Goal: Check status: Check status

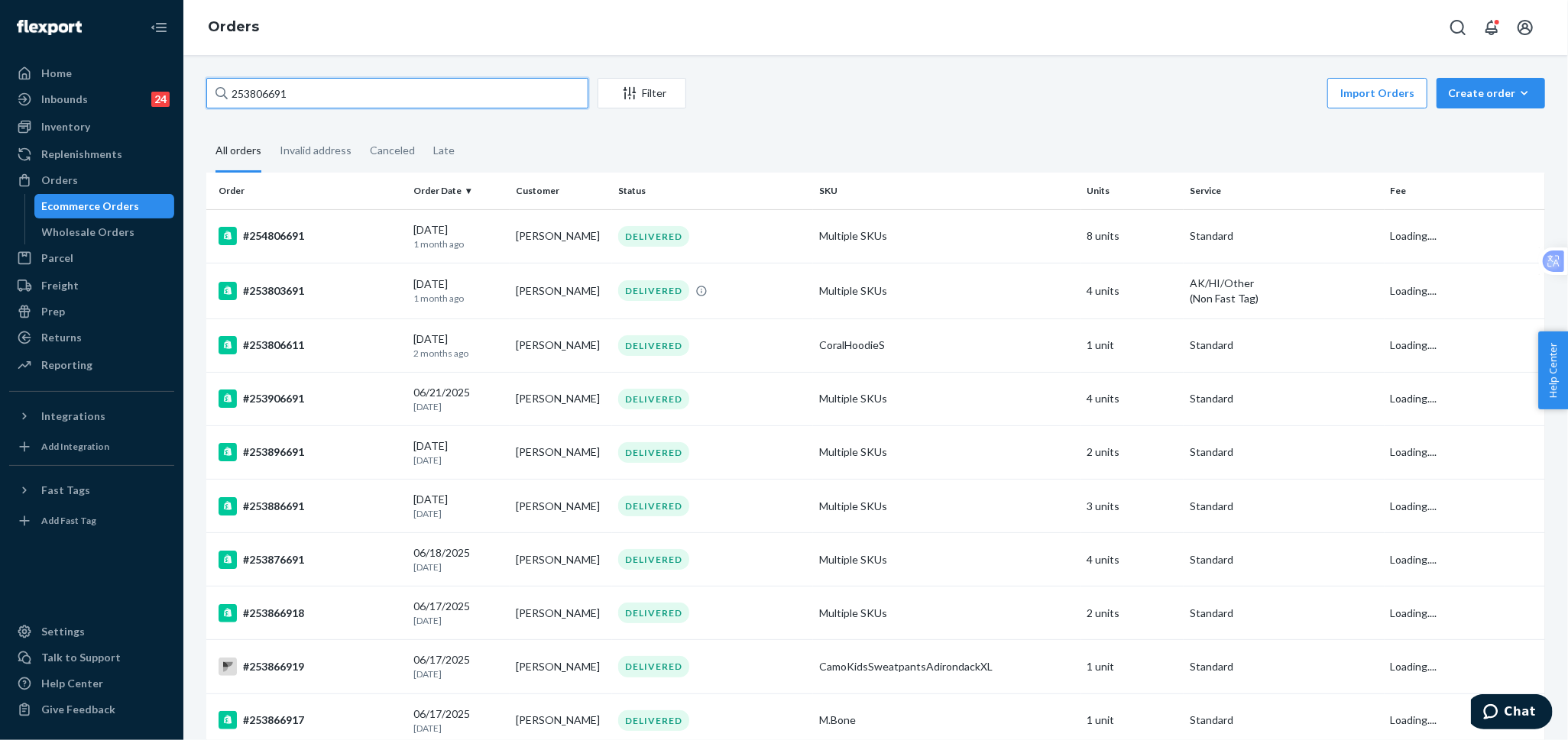
click at [369, 93] on input "253806691" at bounding box center [397, 93] width 382 height 31
paste input "5230453"
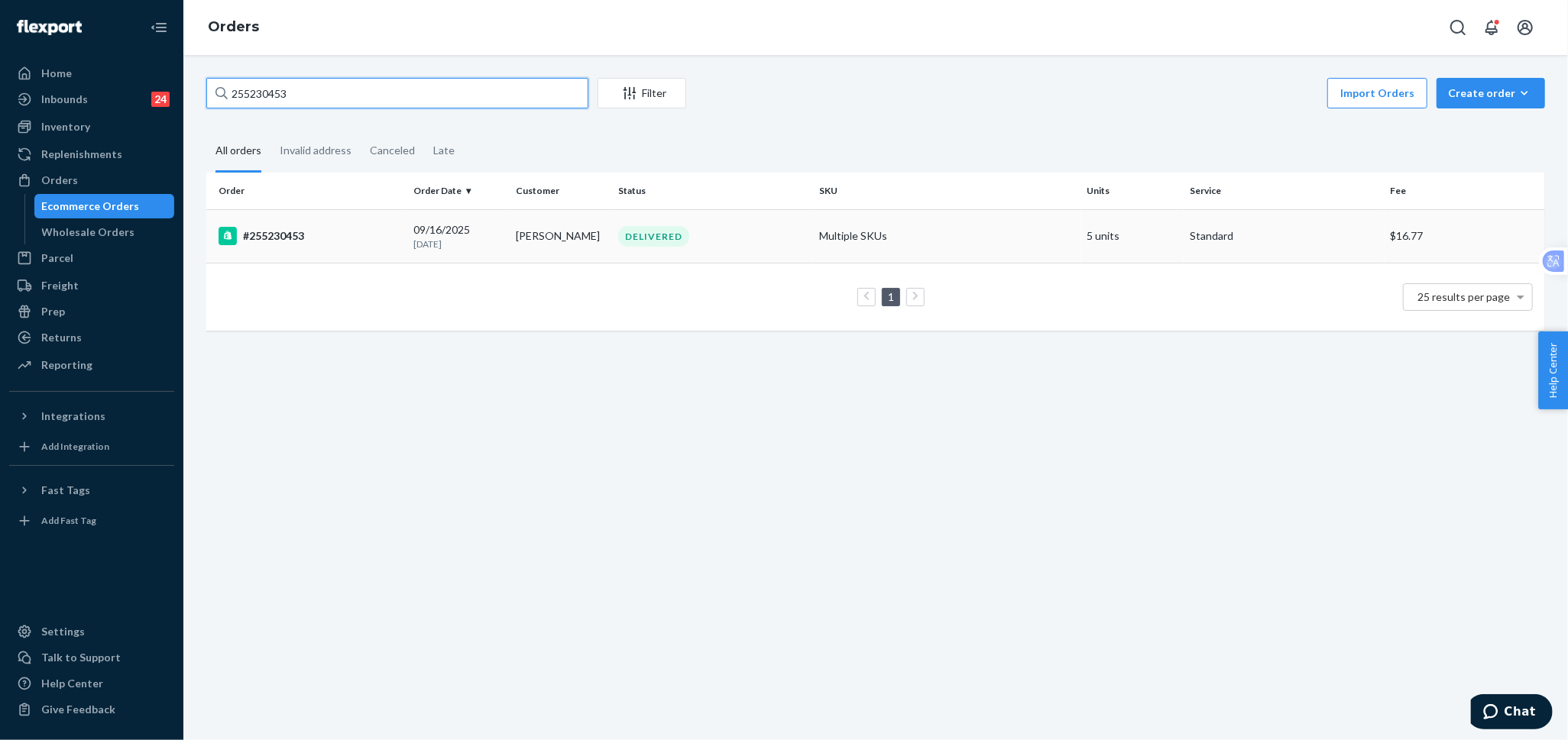
type input "255230453"
click at [285, 242] on div "#255230453" at bounding box center [310, 236] width 183 height 19
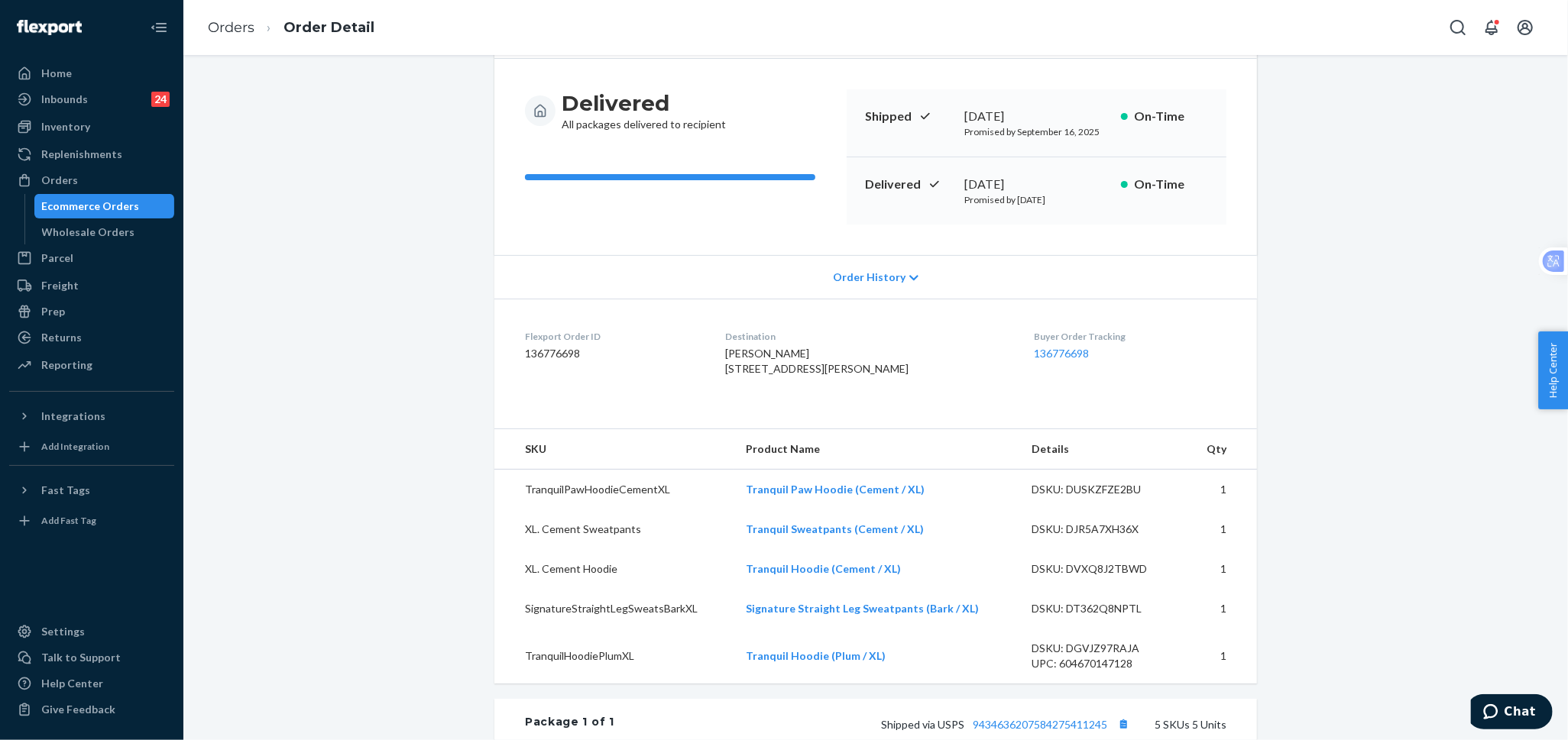
scroll to position [255, 0]
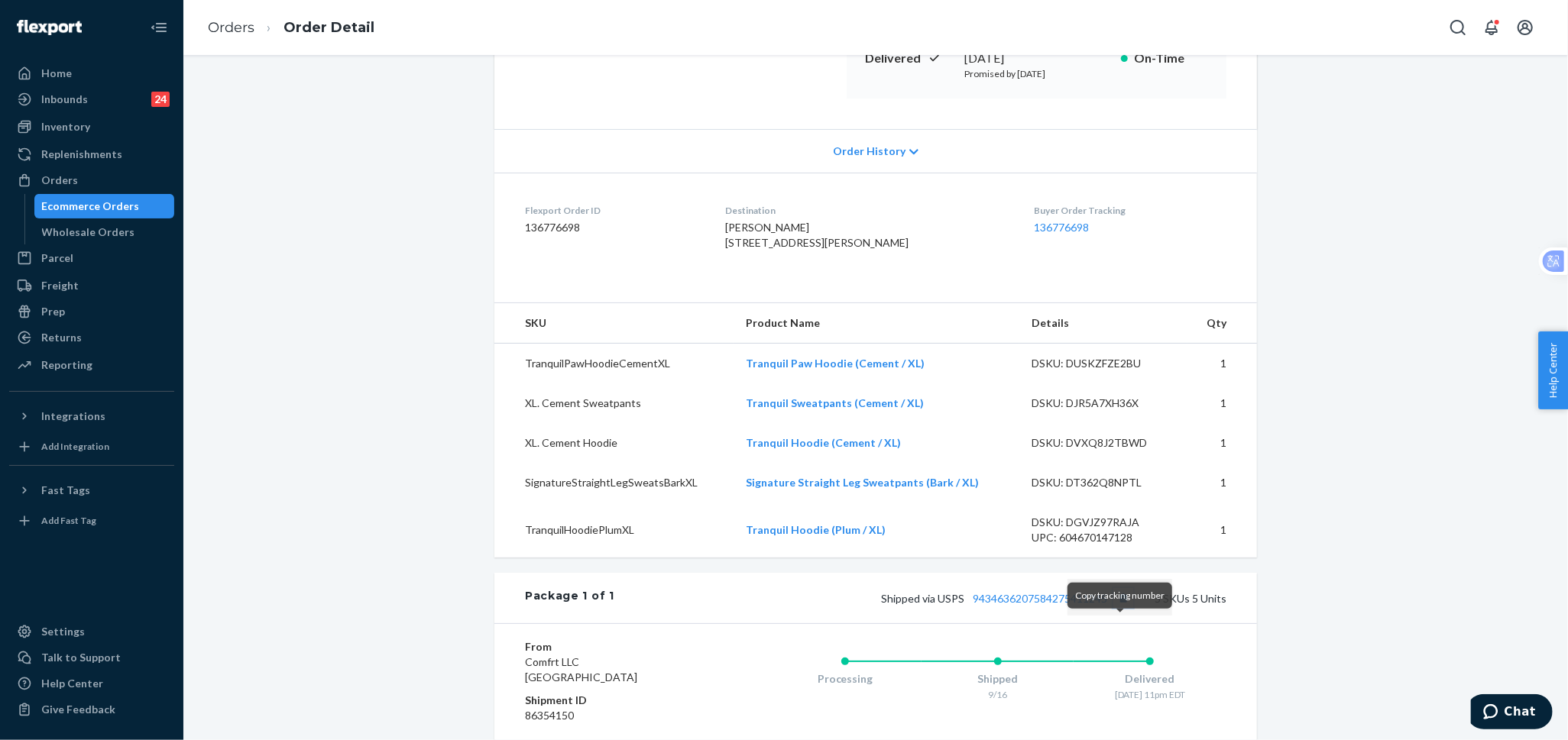
click at [1126, 608] on button "Copy tracking number" at bounding box center [1123, 598] width 19 height 19
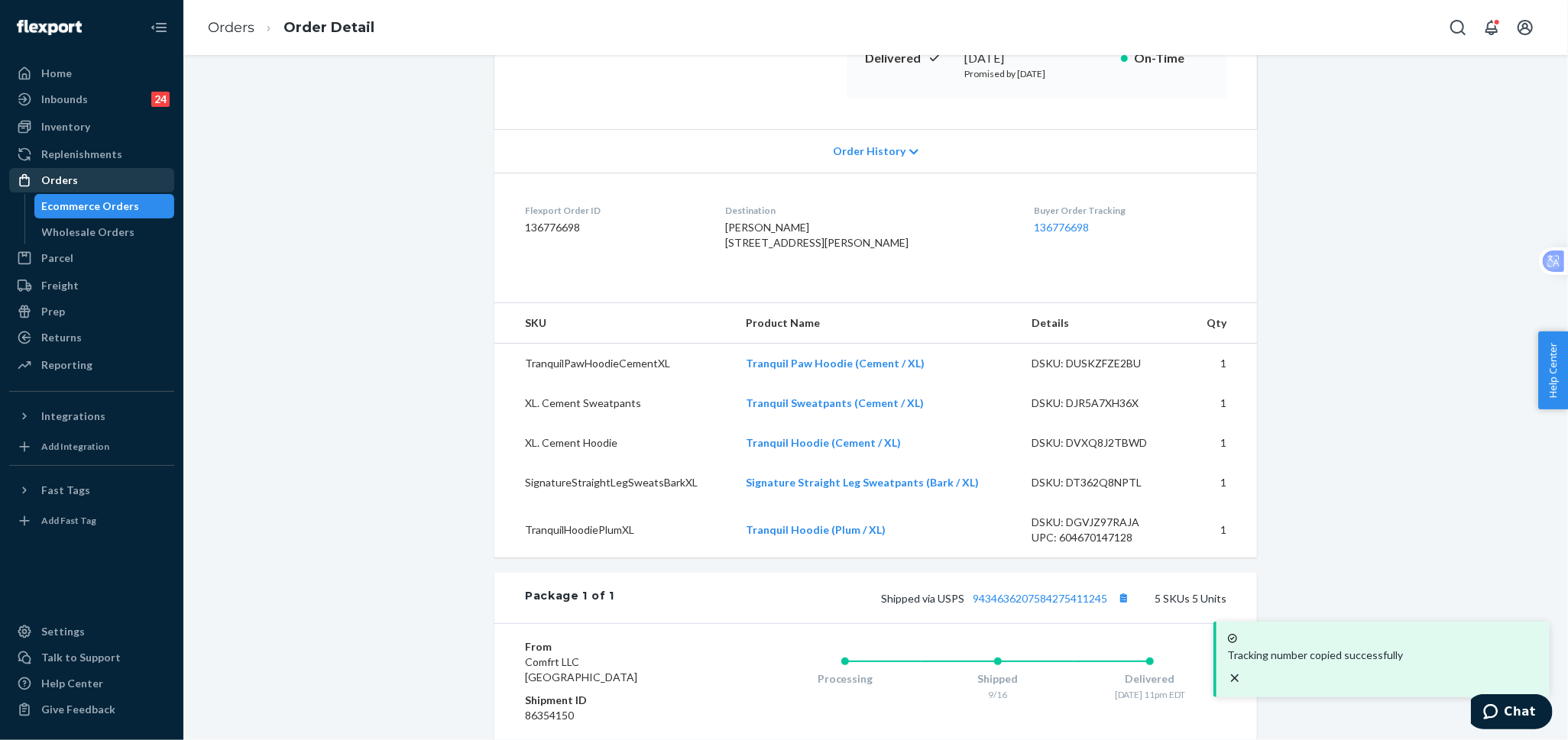
click at [119, 184] on div "Orders" at bounding box center [91, 180] width 162 height 21
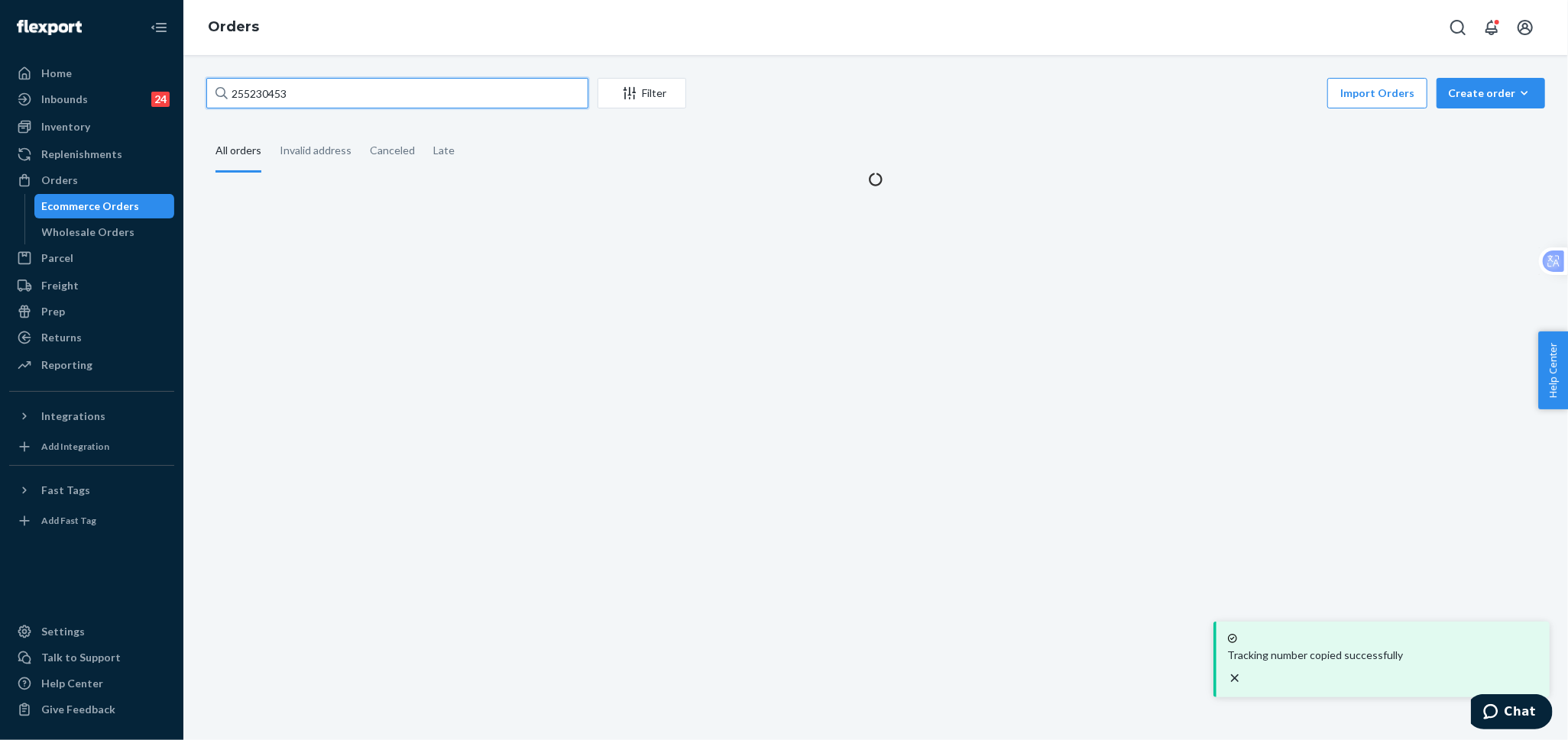
click at [464, 95] on input "255230453" at bounding box center [397, 93] width 382 height 31
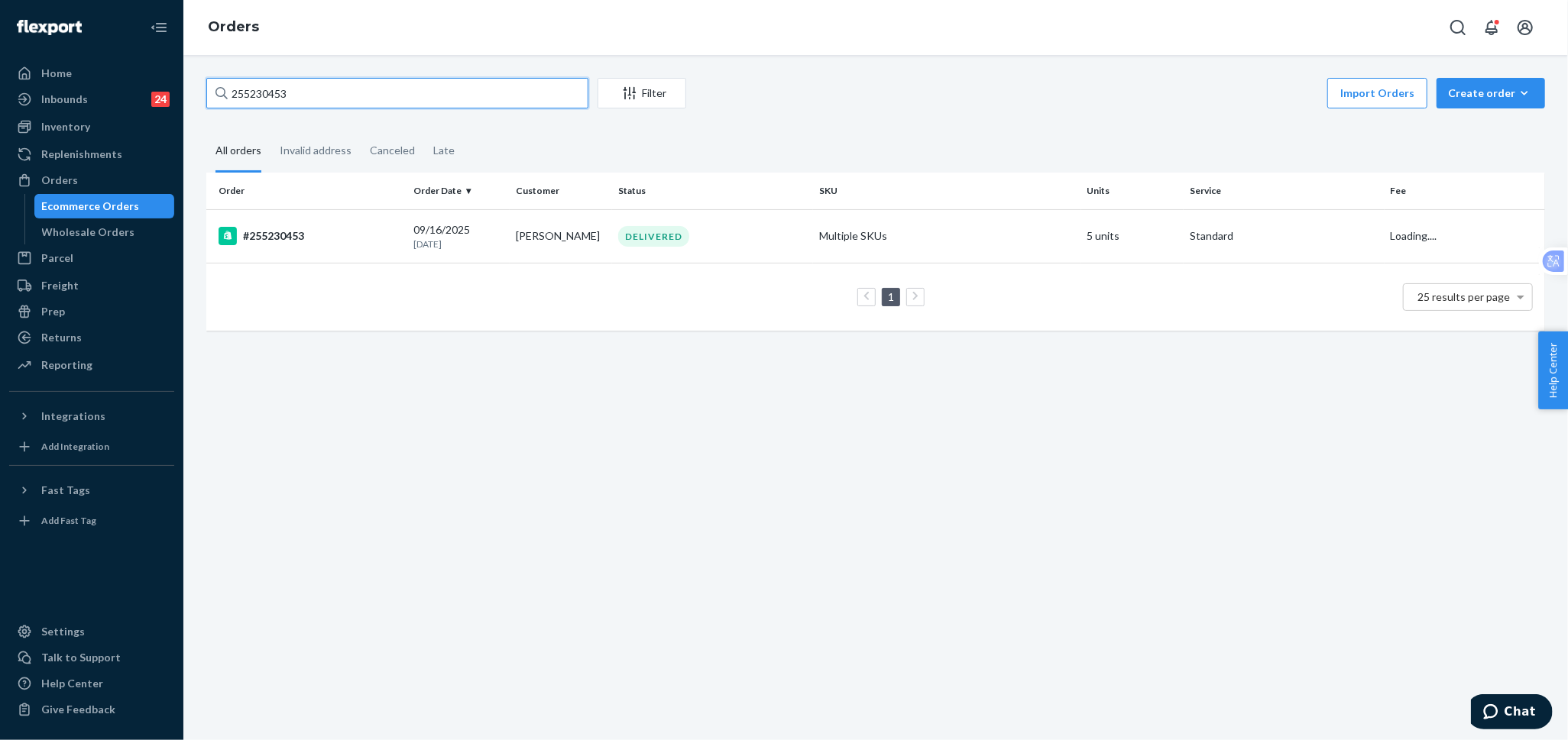
paste input "169601"
type input "255169601"
click at [302, 235] on div "#255169601" at bounding box center [310, 236] width 183 height 19
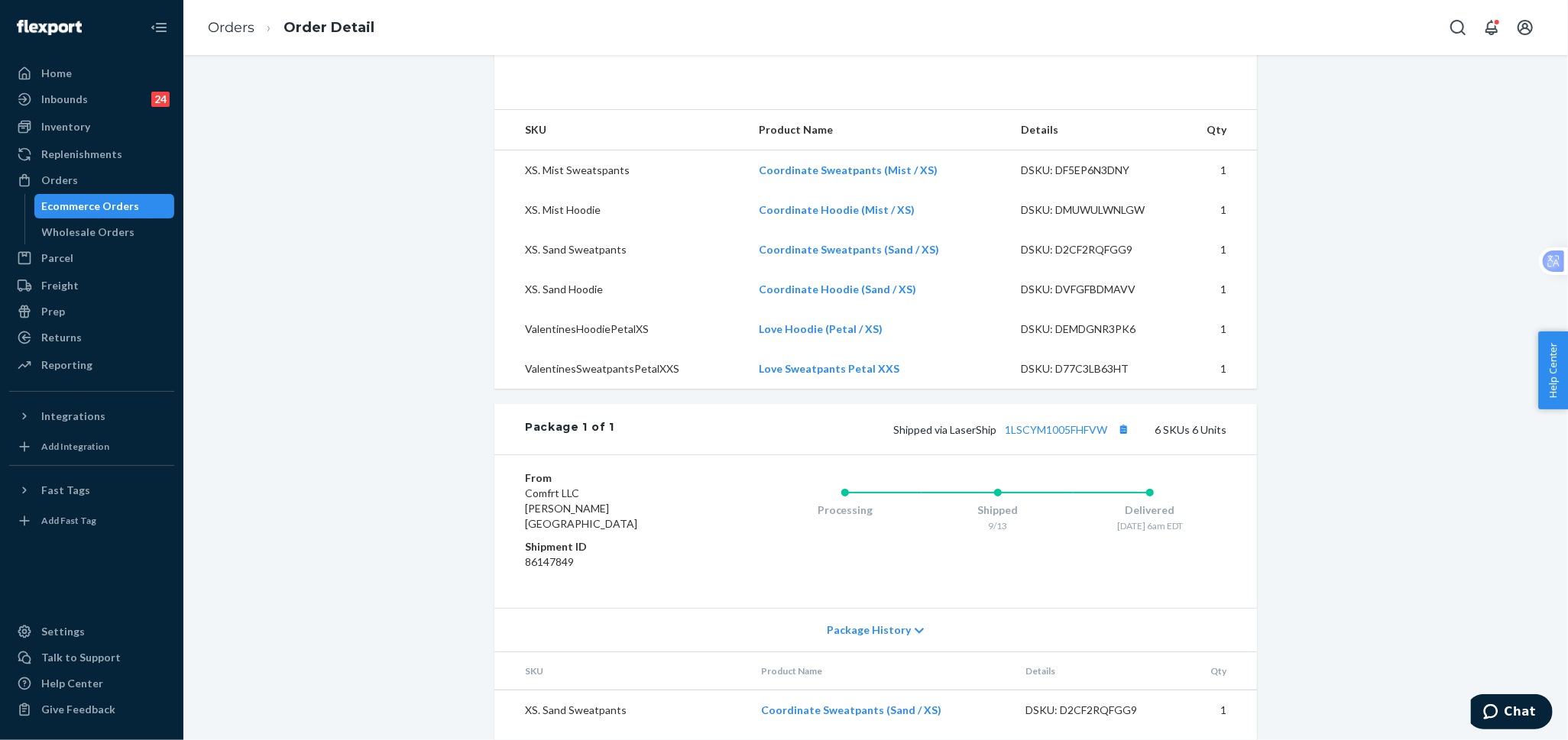
scroll to position [509, 0]
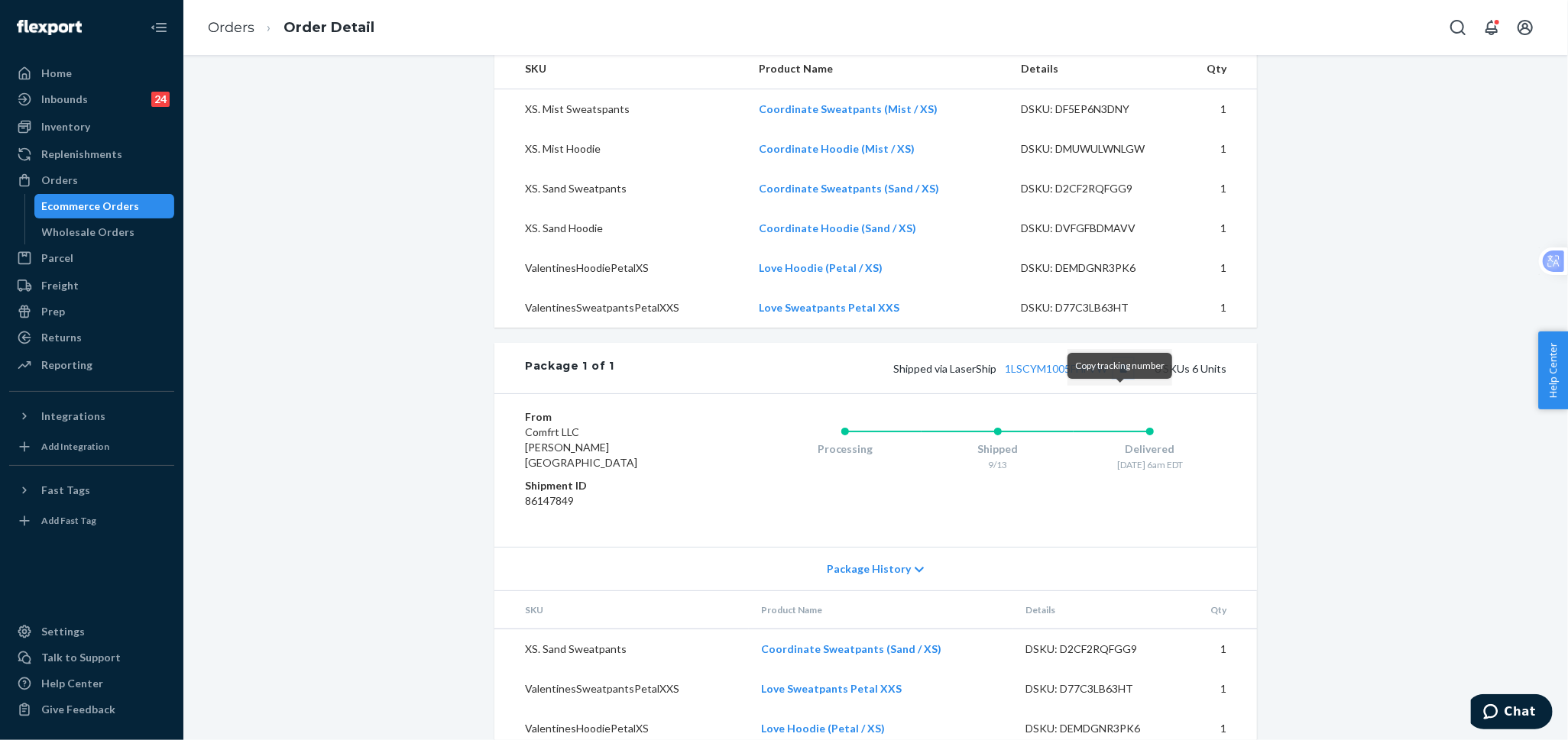
click at [1120, 378] on button "Copy tracking number" at bounding box center [1123, 368] width 19 height 19
